Goal: Task Accomplishment & Management: Complete application form

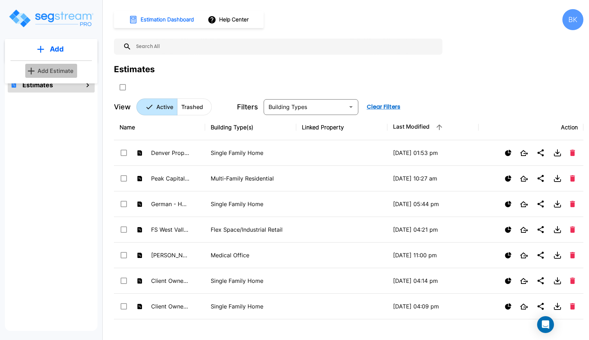
click at [50, 75] on p "Add Estimate" at bounding box center [56, 71] width 36 height 8
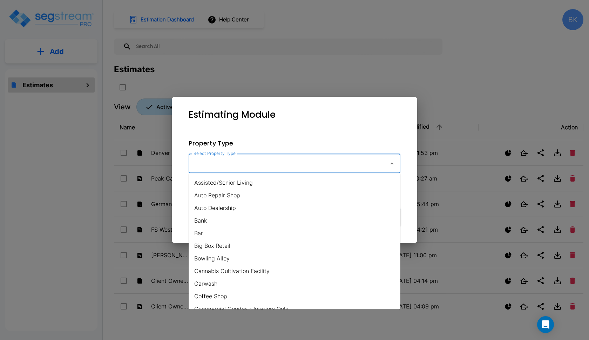
click at [199, 165] on input "Select Property Type" at bounding box center [287, 163] width 190 height 13
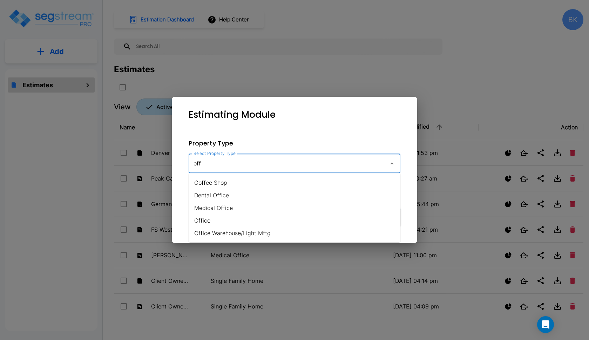
click at [256, 229] on li "Office Warehouse/Light Mftg" at bounding box center [295, 233] width 212 height 13
type input "Office Warehouse/Light Mftg"
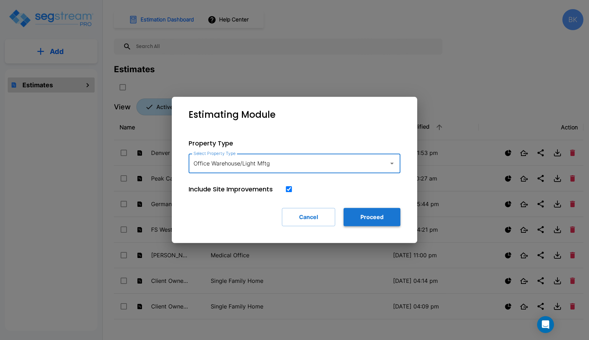
click at [354, 215] on button "Proceed" at bounding box center [372, 217] width 57 height 18
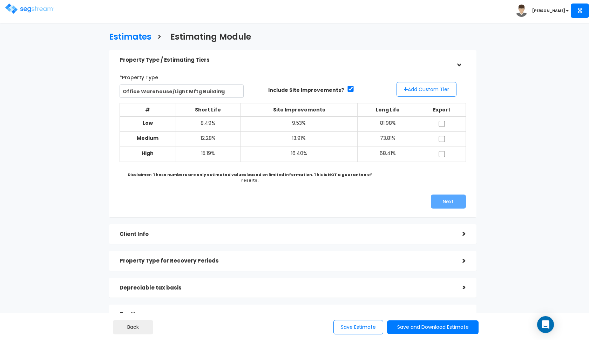
click at [412, 90] on button "Add Custom Tier" at bounding box center [426, 89] width 60 height 15
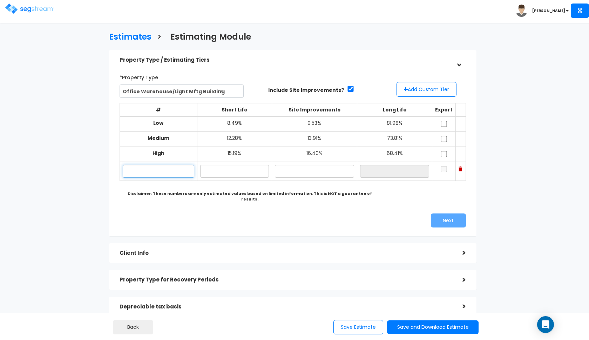
click at [173, 171] on input "text" at bounding box center [159, 171] width 72 height 13
paste input "[STREET_ADDRESS]"
type input "1226 S 1480 W"
type input "12.00%"
type input "14.00%"
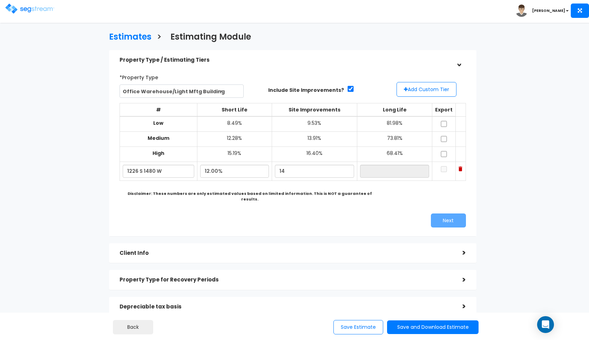
type input "74.00%"
click at [164, 217] on div "Next" at bounding box center [292, 220] width 357 height 14
click at [210, 169] on input "12.00%" at bounding box center [234, 171] width 69 height 13
type input "9.70%"
type input "76.30%"
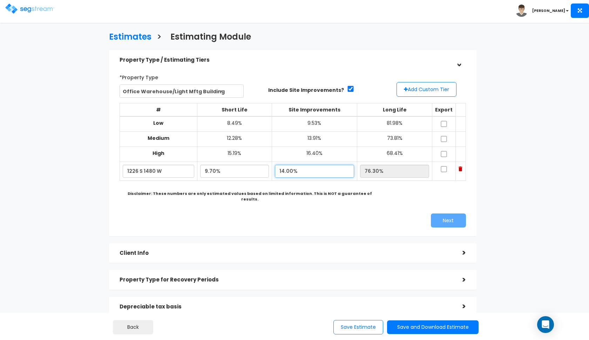
click at [312, 171] on input "14.00%" at bounding box center [314, 171] width 79 height 13
type input "14.90%"
type input "75.40%"
click at [316, 213] on div "Next" at bounding box center [382, 220] width 178 height 14
click at [443, 125] on input "checkbox" at bounding box center [443, 124] width 7 height 6
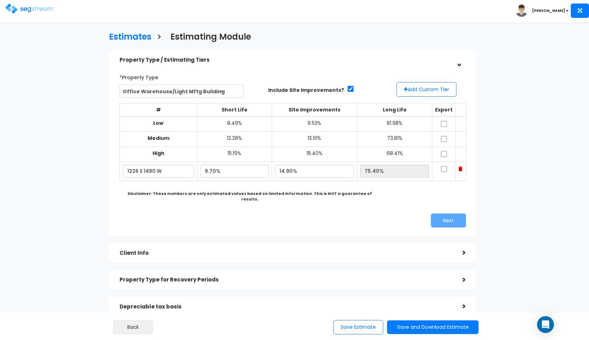
checkbox input "true"
click at [445, 138] on input "checkbox" at bounding box center [443, 139] width 7 height 6
checkbox input "true"
click at [445, 154] on input "checkbox" at bounding box center [443, 154] width 7 height 6
checkbox input "true"
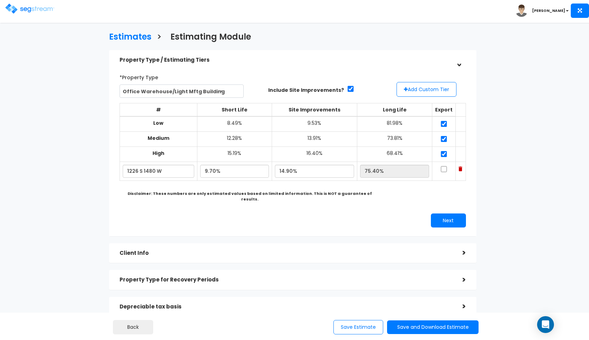
click at [443, 167] on input "checkbox" at bounding box center [443, 169] width 7 height 6
checkbox input "true"
click at [441, 213] on button "Next" at bounding box center [448, 220] width 35 height 14
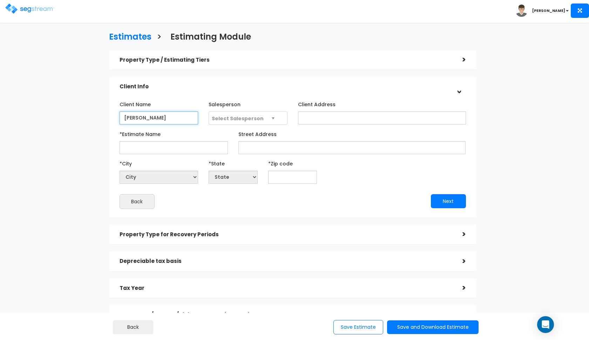
type input "[PERSON_NAME]"
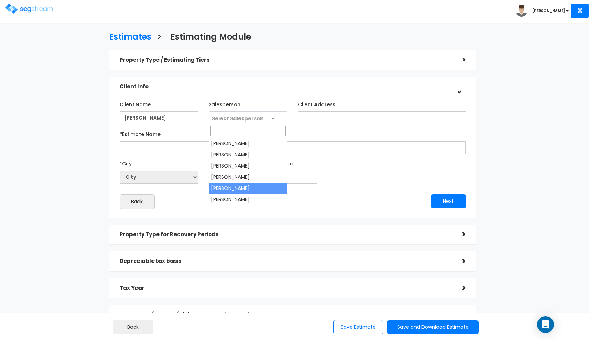
select select "190"
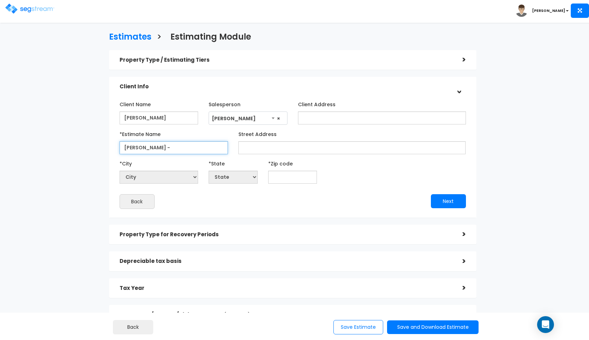
type input "[PERSON_NAME] -"
click at [162, 116] on input "[PERSON_NAME]" at bounding box center [159, 117] width 79 height 13
type input "Specialty Tax"
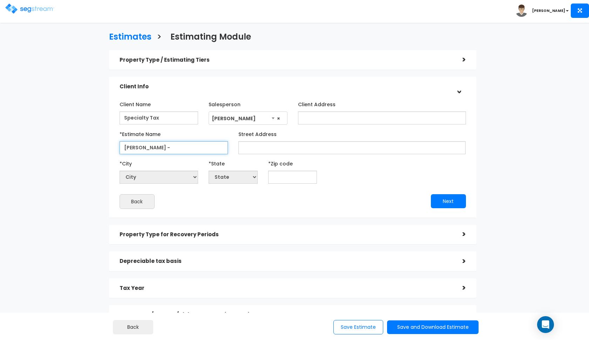
click at [156, 147] on input "[PERSON_NAME] -" at bounding box center [174, 147] width 108 height 13
paste input "[STREET_ADDRESS]"
type input "Speacialty Tax - 1226 S 1480 W"
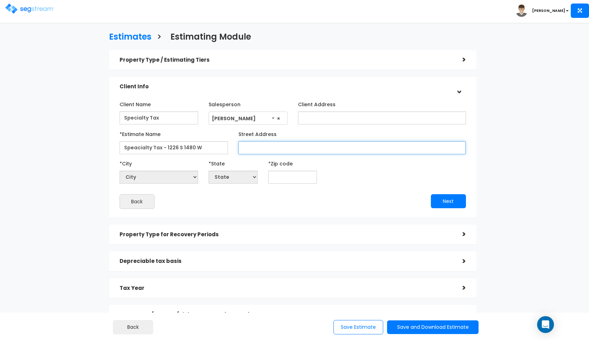
paste input "[STREET_ADDRESS]"
type input "1226 S 1480 W"
paste input "84058"
type input "84058"
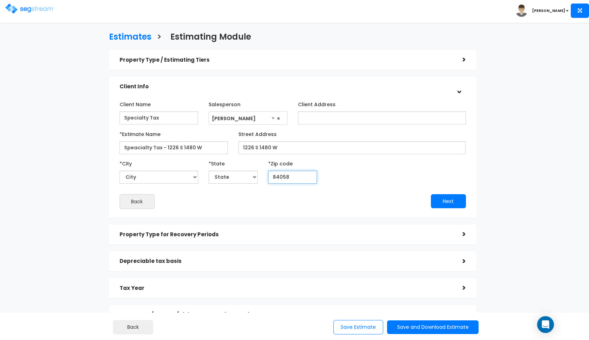
select select "UT"
type input "84058"
click at [373, 186] on div "Client Name Specialty Tax Salesperson Select Salesperson" at bounding box center [293, 154] width 346 height 110
click at [449, 198] on button "Next" at bounding box center [448, 201] width 35 height 14
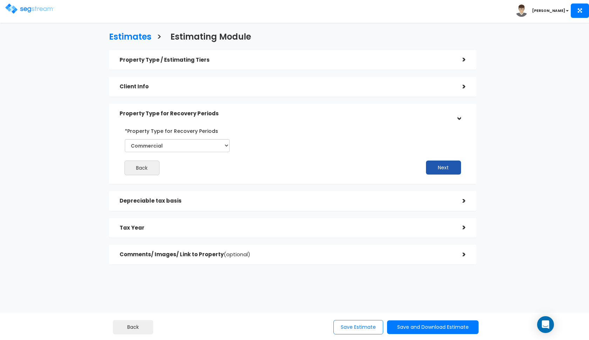
click at [434, 167] on button "Next" at bounding box center [443, 168] width 35 height 14
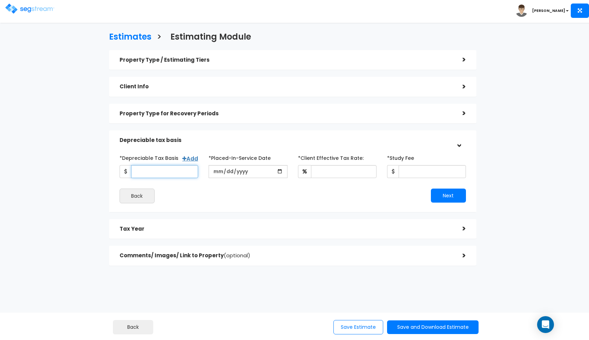
click at [142, 169] on input "*Depreciable Tax Basis" at bounding box center [164, 171] width 67 height 13
type input "4,370,000"
click at [213, 172] on input "date" at bounding box center [248, 171] width 79 height 13
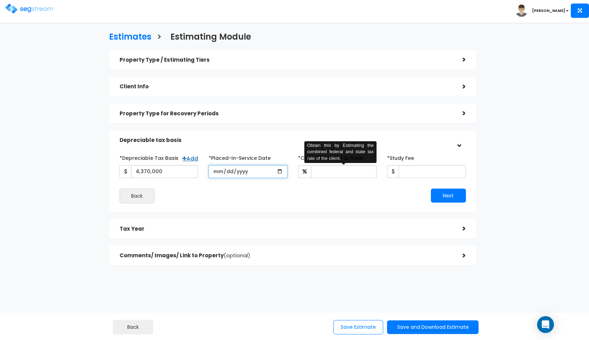
type input "[DATE]"
click at [332, 171] on input "*Client Effective Tax Rate:" at bounding box center [344, 171] width 66 height 13
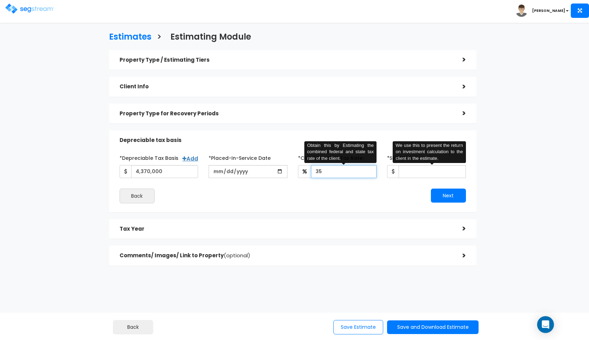
type input "35"
click at [434, 168] on input "*Study Fee" at bounding box center [432, 171] width 67 height 13
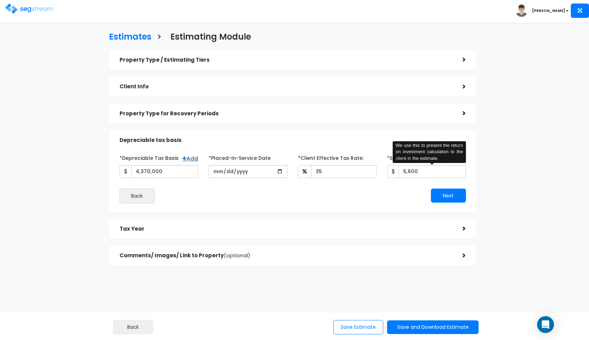
click at [322, 191] on div "Next" at bounding box center [382, 196] width 178 height 14
click at [422, 171] on input "5,600" at bounding box center [432, 171] width 67 height 13
type input "5"
type input "6,200"
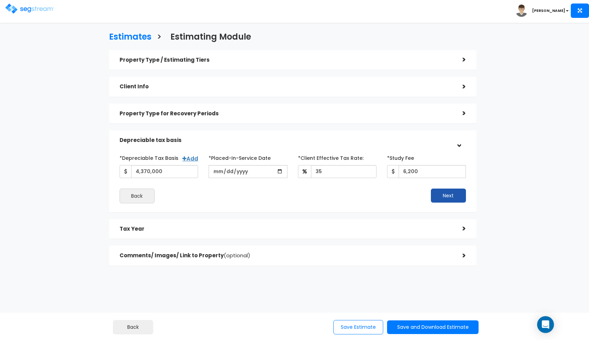
click at [455, 194] on button "Next" at bounding box center [448, 196] width 35 height 14
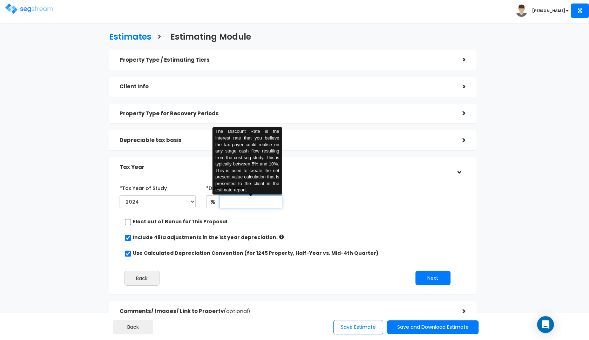
click at [240, 204] on input "text" at bounding box center [250, 201] width 63 height 13
type input "8"
click at [437, 280] on button "Next" at bounding box center [432, 278] width 35 height 14
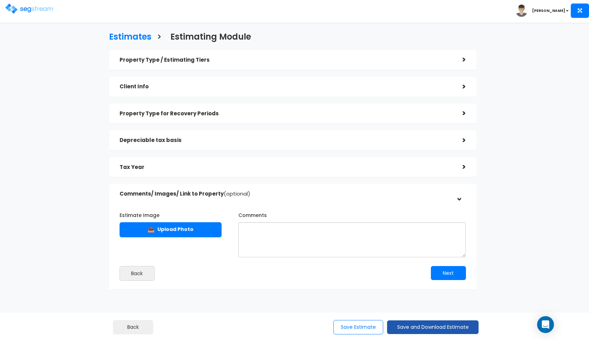
click at [424, 328] on button "Save and Download Estimate" at bounding box center [432, 327] width 91 height 14
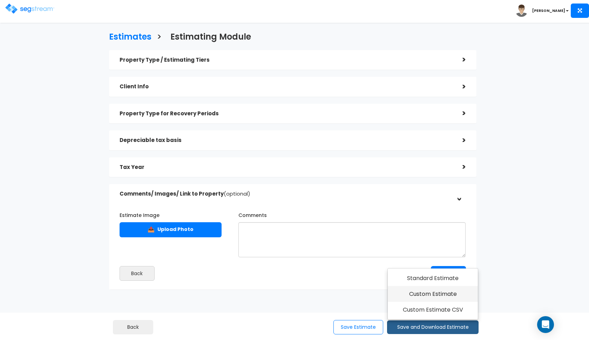
click at [439, 297] on link "Custom Estimate" at bounding box center [433, 294] width 90 height 16
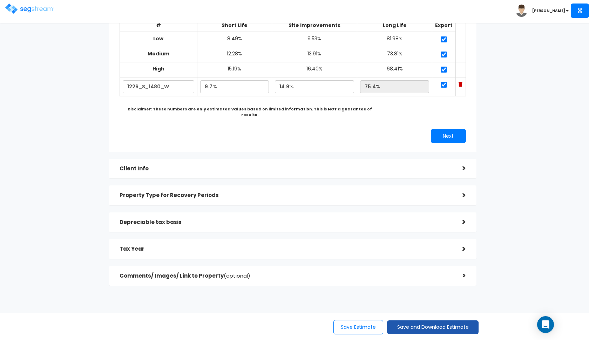
scroll to position [84, 0]
click at [420, 326] on button "Save and Download Estimate" at bounding box center [432, 327] width 91 height 14
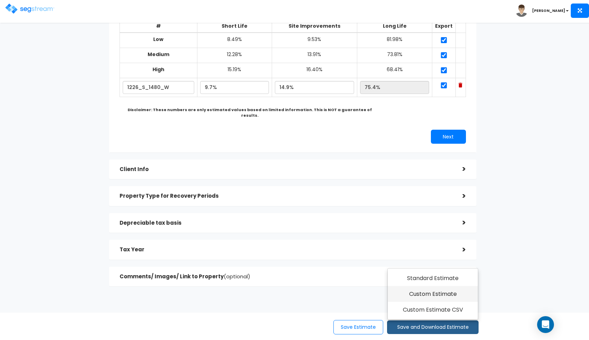
click at [434, 297] on link "Custom Estimate" at bounding box center [433, 294] width 90 height 16
